Goal: Task Accomplishment & Management: Complete application form

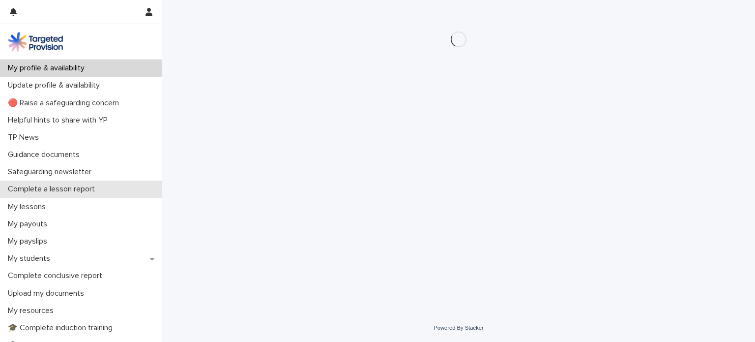
click at [62, 194] on div "Complete a lesson report" at bounding box center [81, 188] width 162 height 17
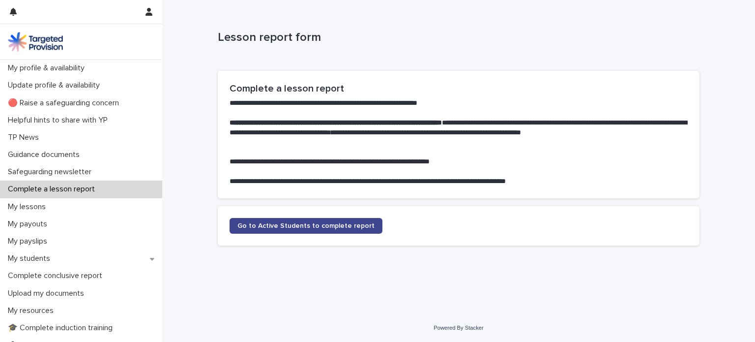
click at [303, 227] on span "Go to Active Students to complete report" at bounding box center [305, 225] width 137 height 7
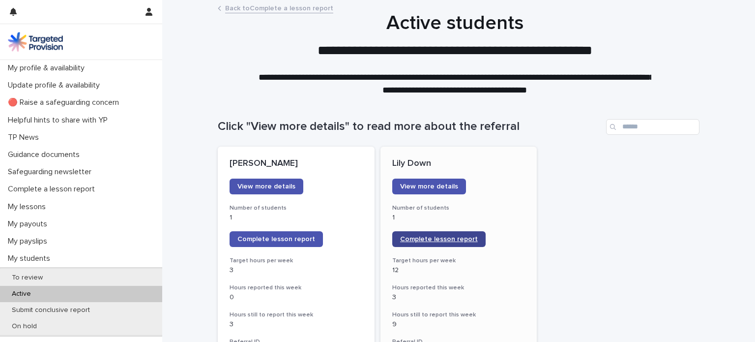
click at [436, 237] on span "Complete lesson report" at bounding box center [439, 238] width 78 height 7
